Goal: Task Accomplishment & Management: Manage account settings

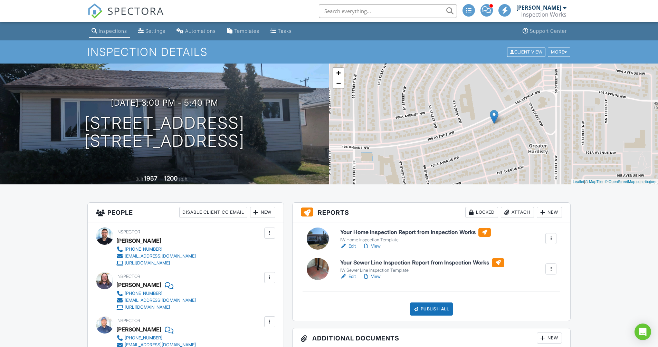
click at [373, 276] on link "View" at bounding box center [372, 276] width 18 height 7
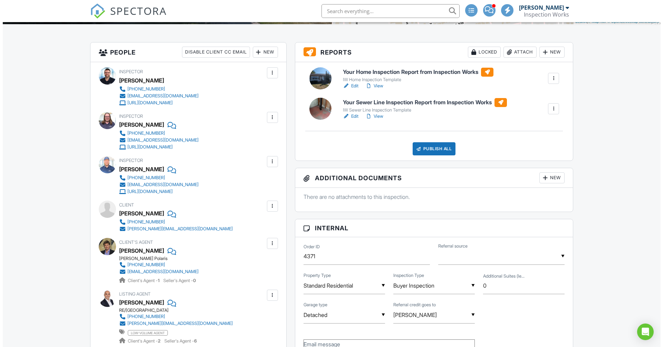
scroll to position [121, 0]
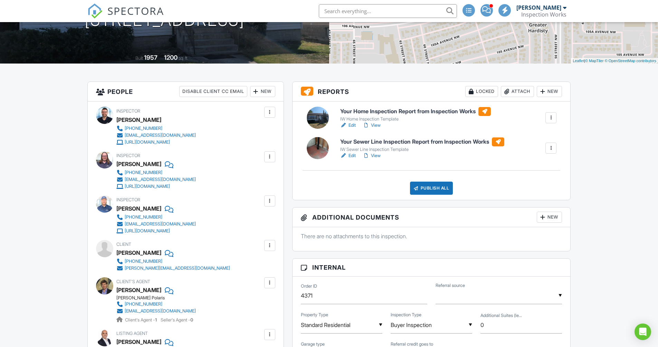
click at [428, 189] on div "Publish All" at bounding box center [431, 188] width 43 height 13
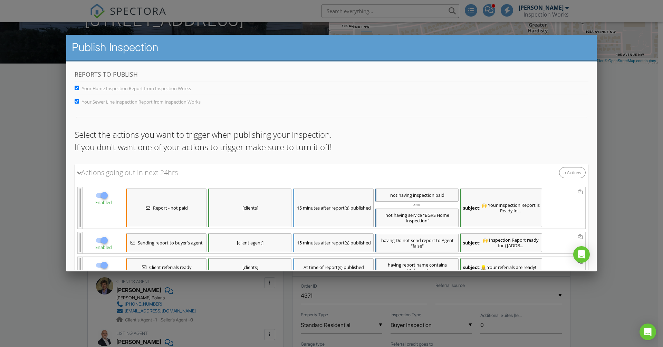
scroll to position [116, 0]
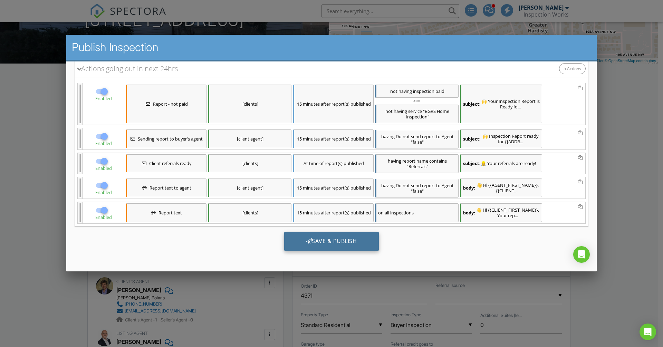
click at [344, 242] on div "Save & Publish" at bounding box center [331, 241] width 95 height 19
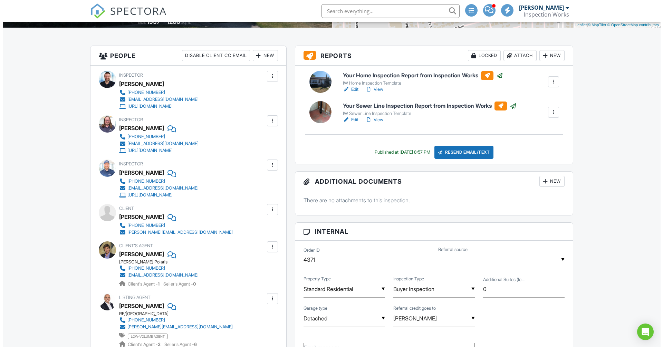
scroll to position [247, 0]
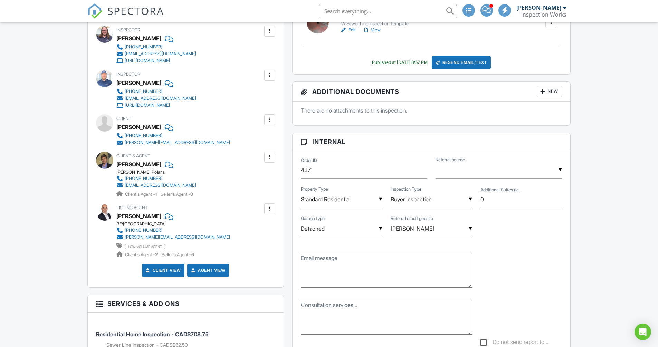
click at [271, 155] on div at bounding box center [269, 157] width 7 height 7
click at [256, 178] on li "Edit" at bounding box center [253, 178] width 35 height 17
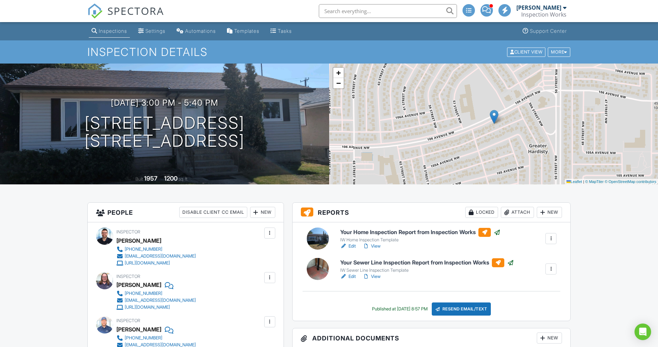
click at [126, 13] on span "SPECTORA" at bounding box center [135, 10] width 57 height 15
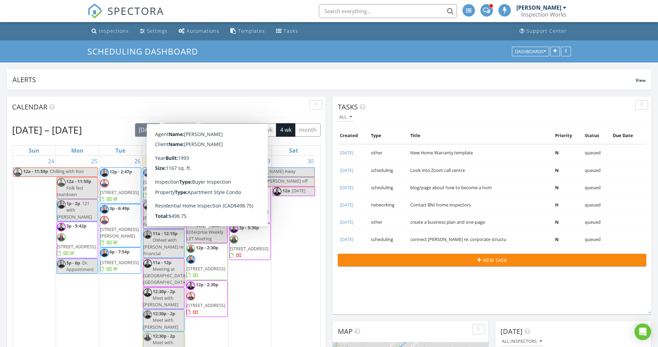
click at [334, 225] on div "Created Type Title Priority Status Due Date 04/12/2024 other New Home Warranty …" at bounding box center [492, 187] width 319 height 121
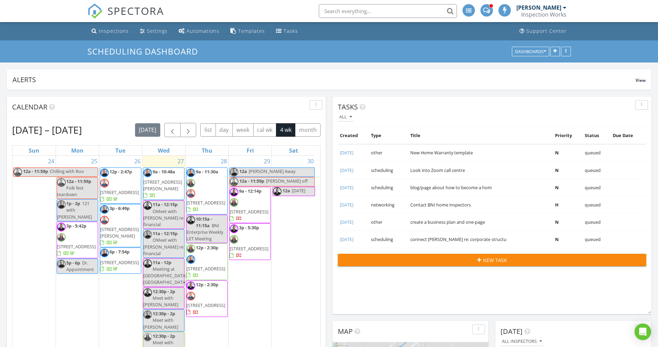
click at [323, 210] on div "Aug 24 – Sep 20, 2025 today list day week cal wk 4 wk month Sun Mon Tue Wed Thu…" at bounding box center [166, 301] width 319 height 366
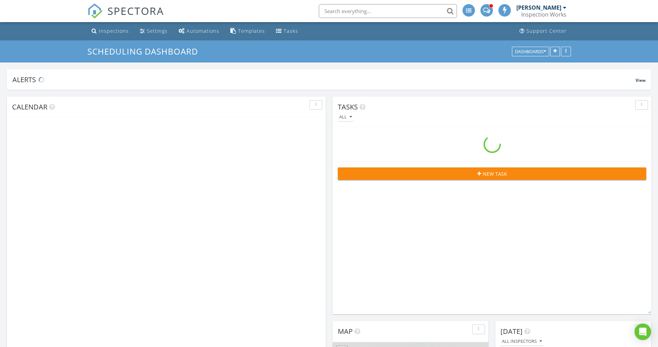
scroll to position [1157, 669]
